Goal: Task Accomplishment & Management: Use online tool/utility

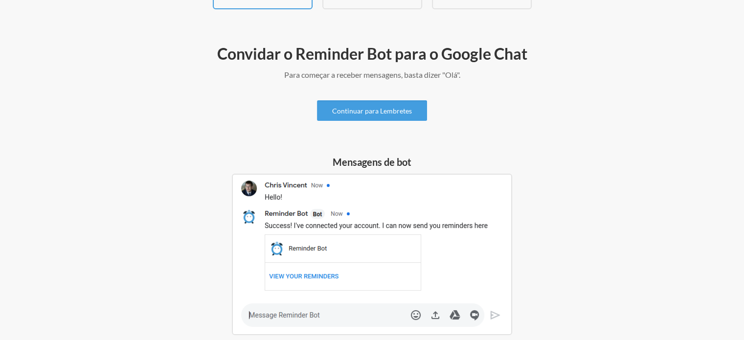
scroll to position [98, 0]
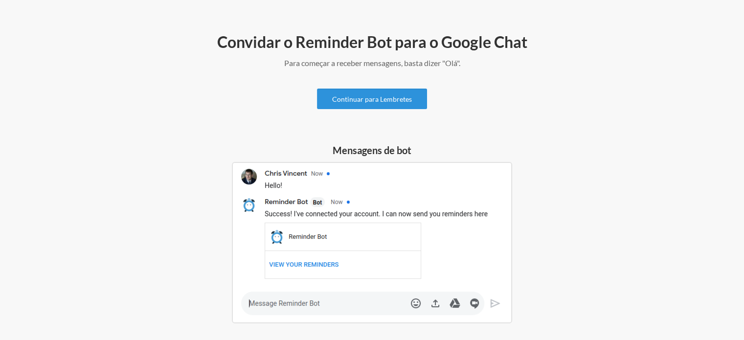
click at [381, 100] on font "Continuar para Lembretes" at bounding box center [372, 99] width 80 height 8
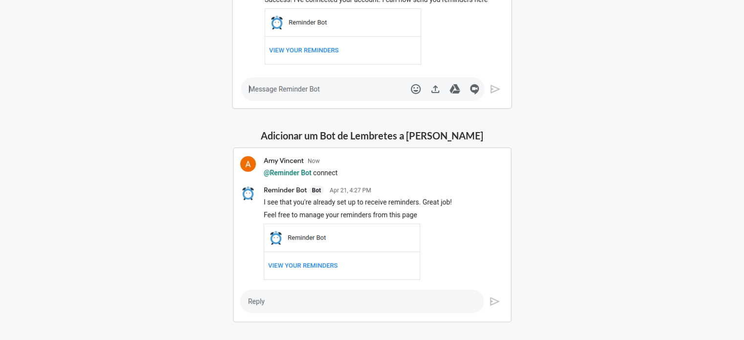
scroll to position [342, 0]
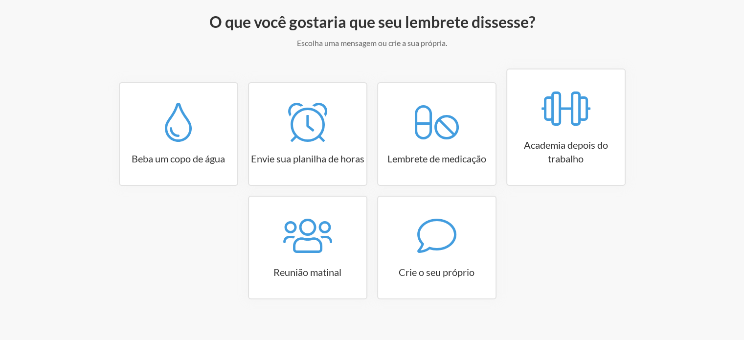
scroll to position [129, 0]
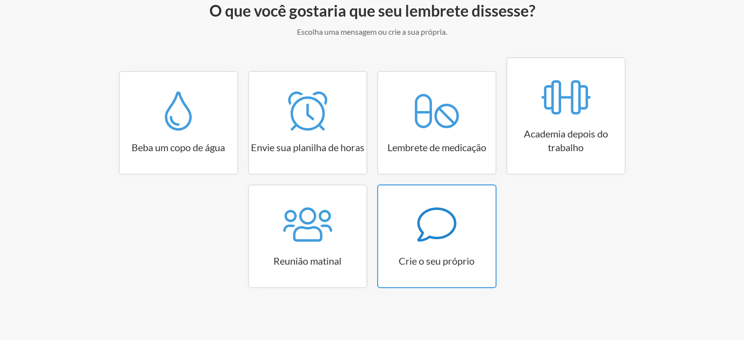
click at [417, 205] on icon at bounding box center [436, 224] width 39 height 39
select select "07:30:00"
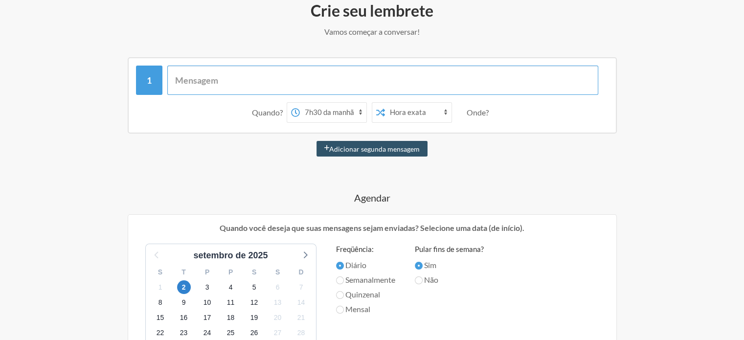
click at [272, 81] on input "text" at bounding box center [382, 80] width 431 height 29
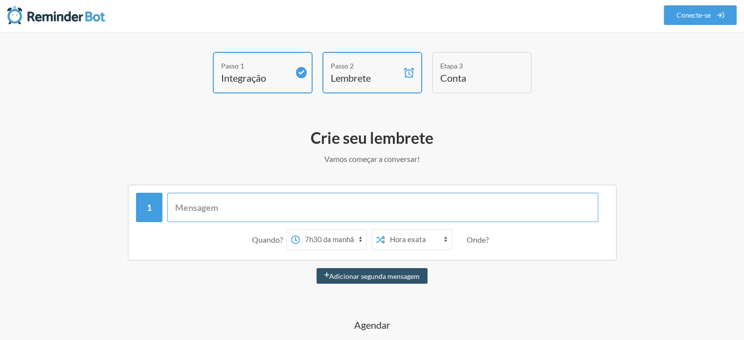
scroll to position [0, 0]
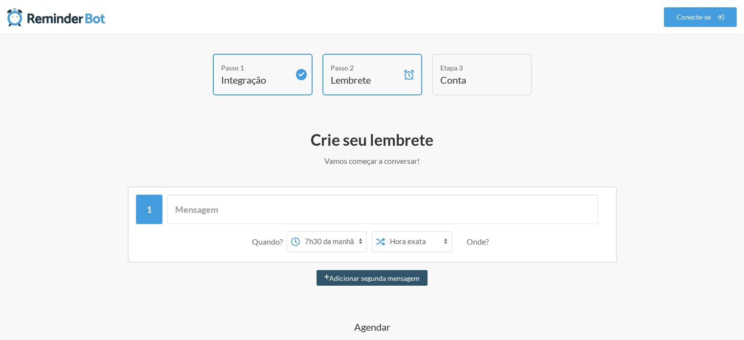
click at [358, 239] on select "00:00 00:15 00:30 00:45 1:00 da manhã 1h15 da manhã 1h30 da manhã 1h45 da manhã…" at bounding box center [333, 242] width 66 height 20
click at [403, 203] on input "text" at bounding box center [382, 209] width 431 height 29
click at [373, 84] on h4 "Lembrete" at bounding box center [364, 80] width 68 height 14
click at [323, 213] on input "text" at bounding box center [382, 209] width 431 height 29
type input "o"
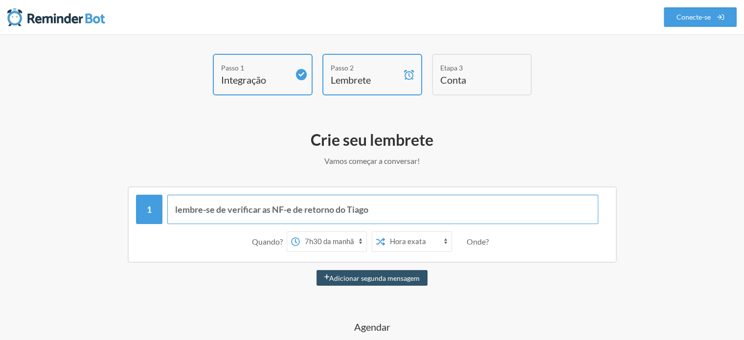
type input "lembre-se de verificar as NF-e de retorno do Tiago"
click at [330, 237] on select "00:00 00:15 00:30 00:45 1:00 da manhã 1h15 da manhã 1h30 da manhã 1h45 da manhã…" at bounding box center [333, 242] width 66 height 20
select select "12:30:00"
click at [300, 232] on select "00:00 00:15 00:30 00:45 1:00 da manhã 1h15 da manhã 1h30 da manhã 1h45 da manhã…" at bounding box center [333, 242] width 66 height 20
click at [475, 247] on div "Onde?" at bounding box center [479, 241] width 26 height 21
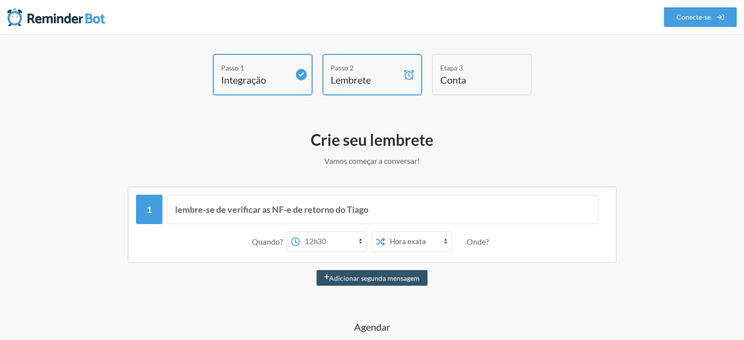
click at [478, 240] on font "Onde?" at bounding box center [477, 241] width 22 height 9
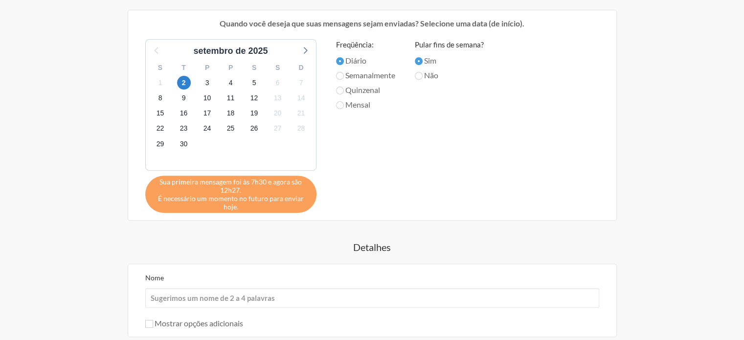
scroll to position [440, 0]
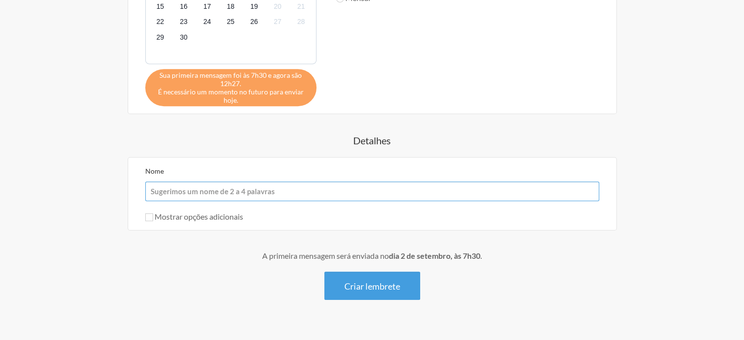
click at [374, 185] on input "Nome" at bounding box center [372, 191] width 454 height 20
click at [353, 233] on div "lembre-se de verificar as NF-e de retorno do Tiago Quando? 00:00 00:15 00:30 00…" at bounding box center [371, 22] width 567 height 553
click at [365, 283] on font "Criar lembrete" at bounding box center [372, 286] width 56 height 11
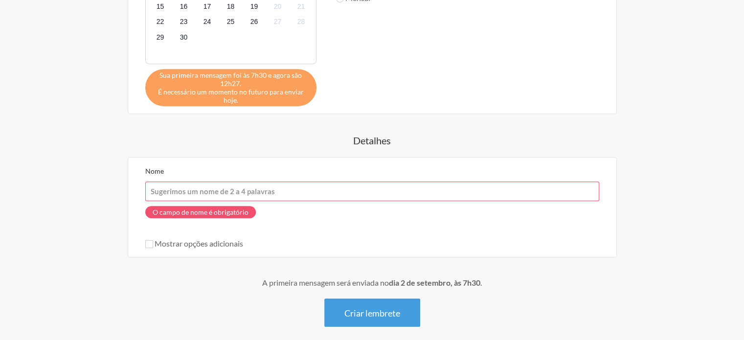
click at [254, 188] on input "Nome" at bounding box center [372, 191] width 454 height 20
type input "APENAS TESTE - FAVOR DESCONSIDERAR"
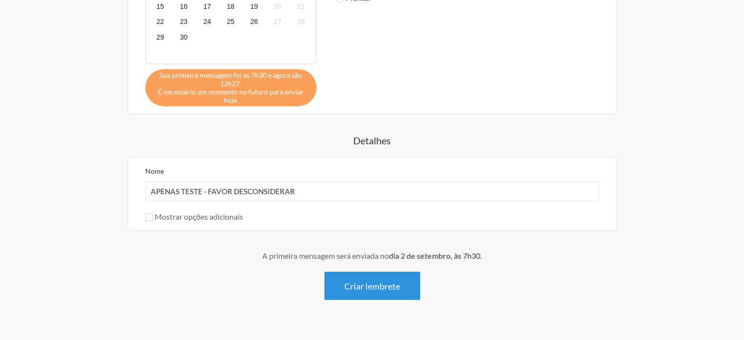
click at [393, 297] on button "Criar lembrete" at bounding box center [372, 285] width 96 height 28
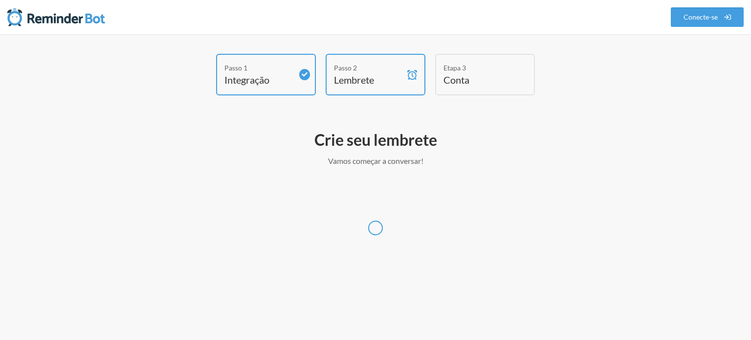
select select "America/Sao_Paulo"
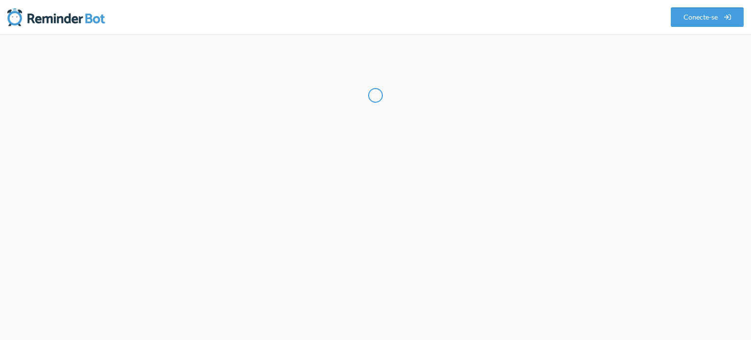
select select "BR"
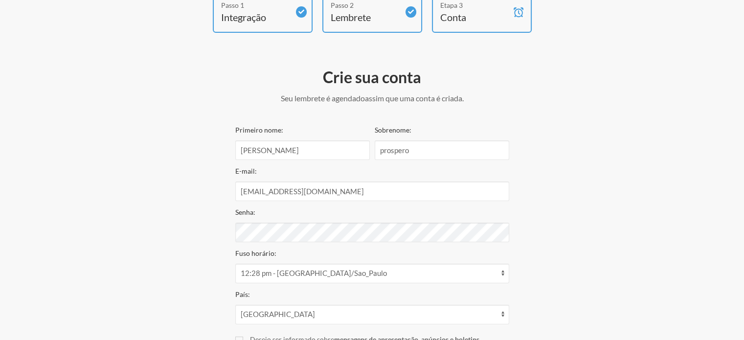
scroll to position [179, 0]
